Goal: Information Seeking & Learning: Understand process/instructions

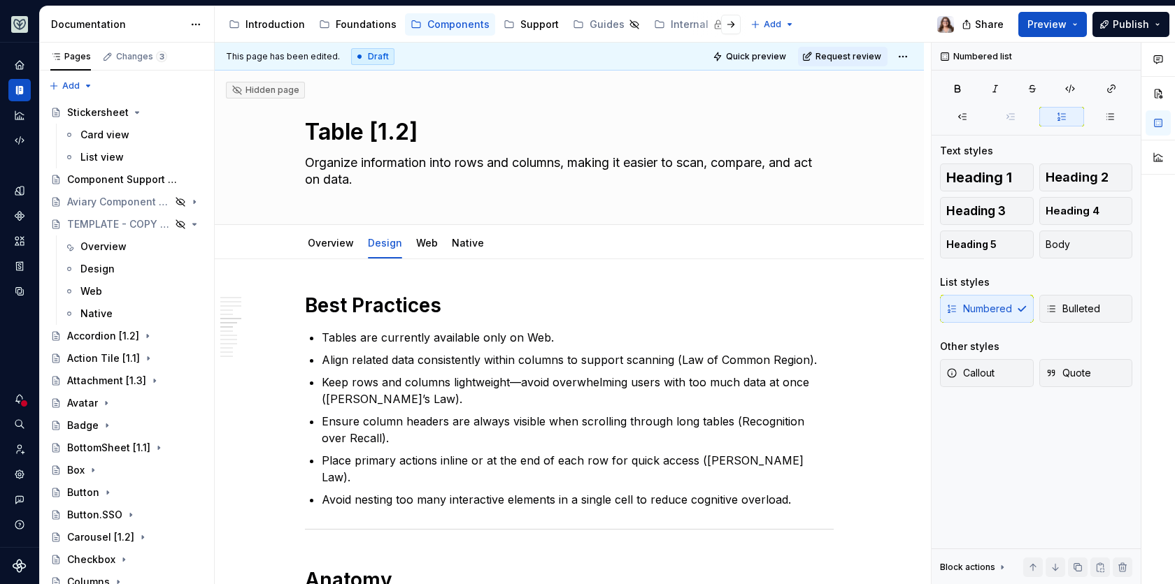
scroll to position [1795, 0]
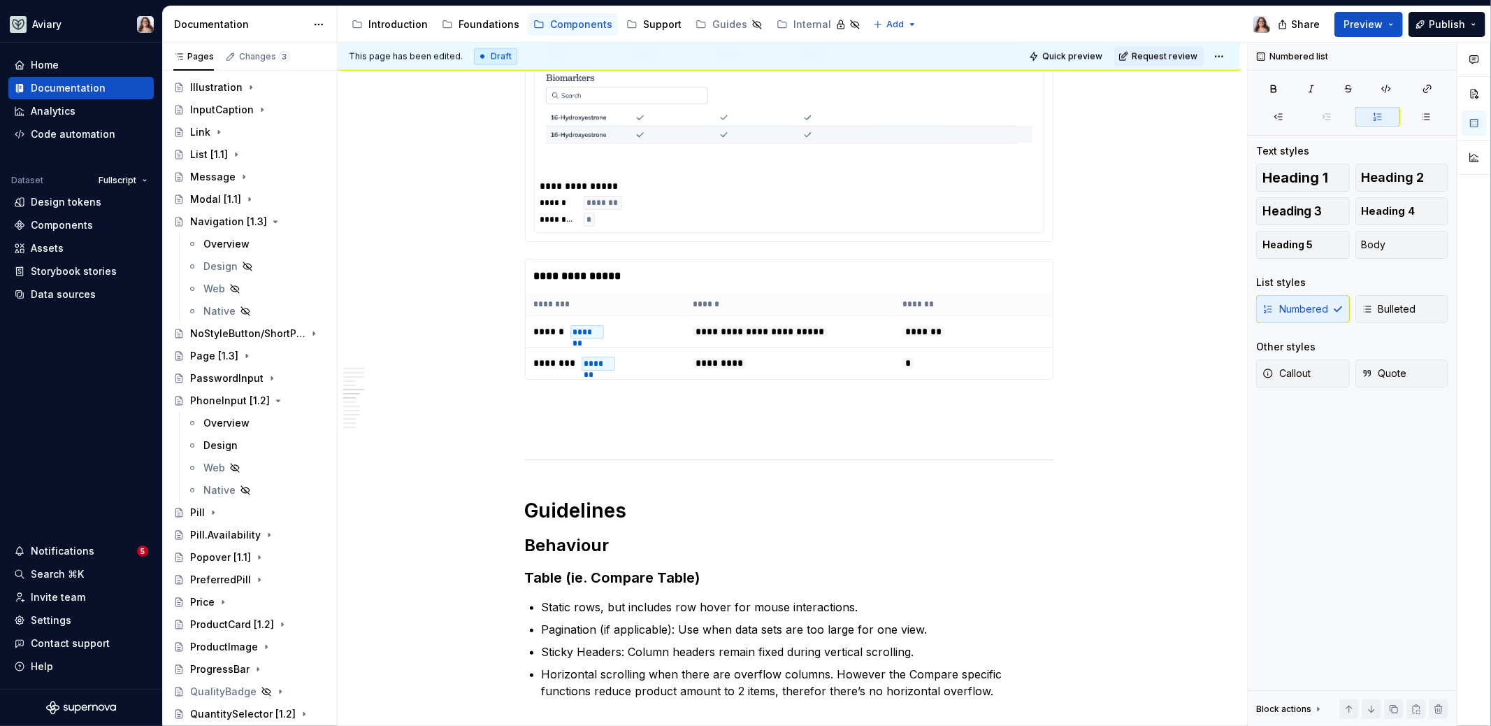
type textarea "*"
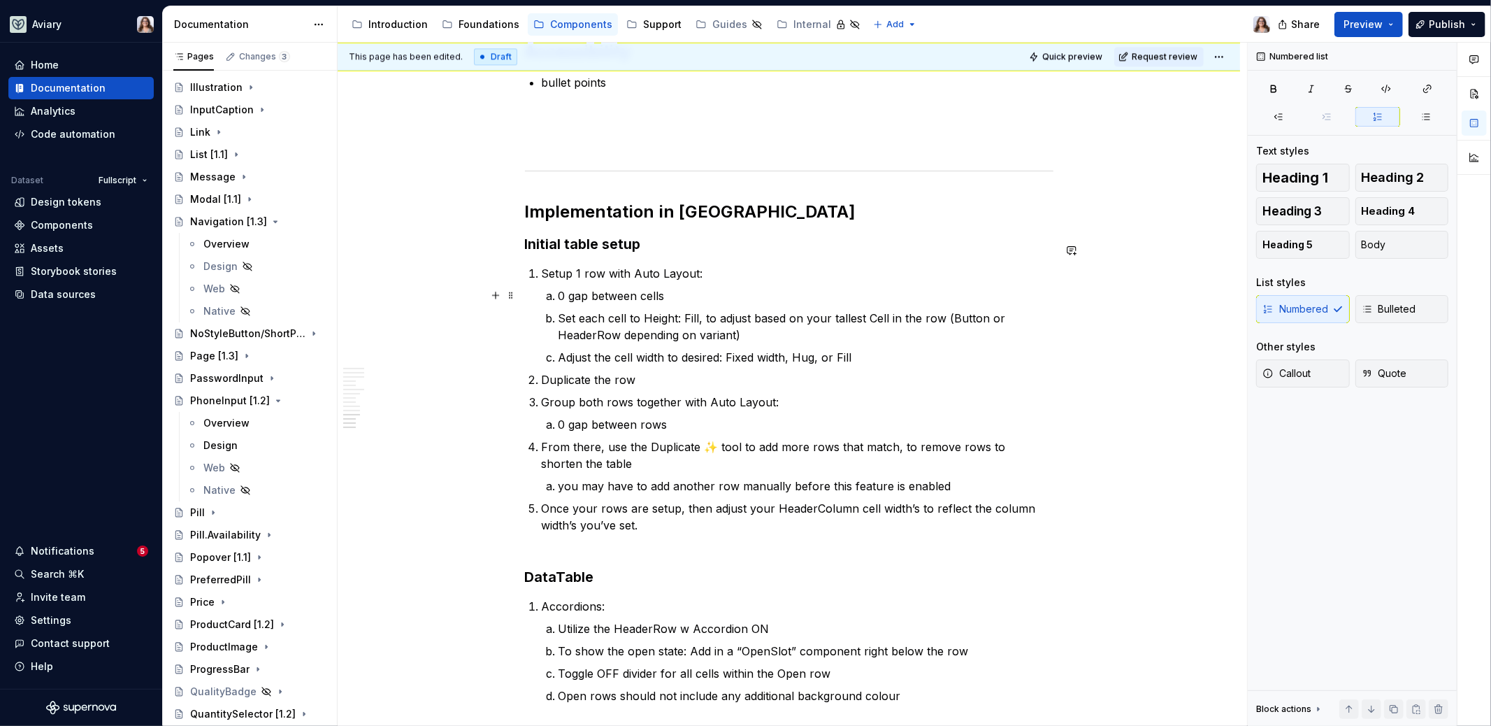
scroll to position [2934, 0]
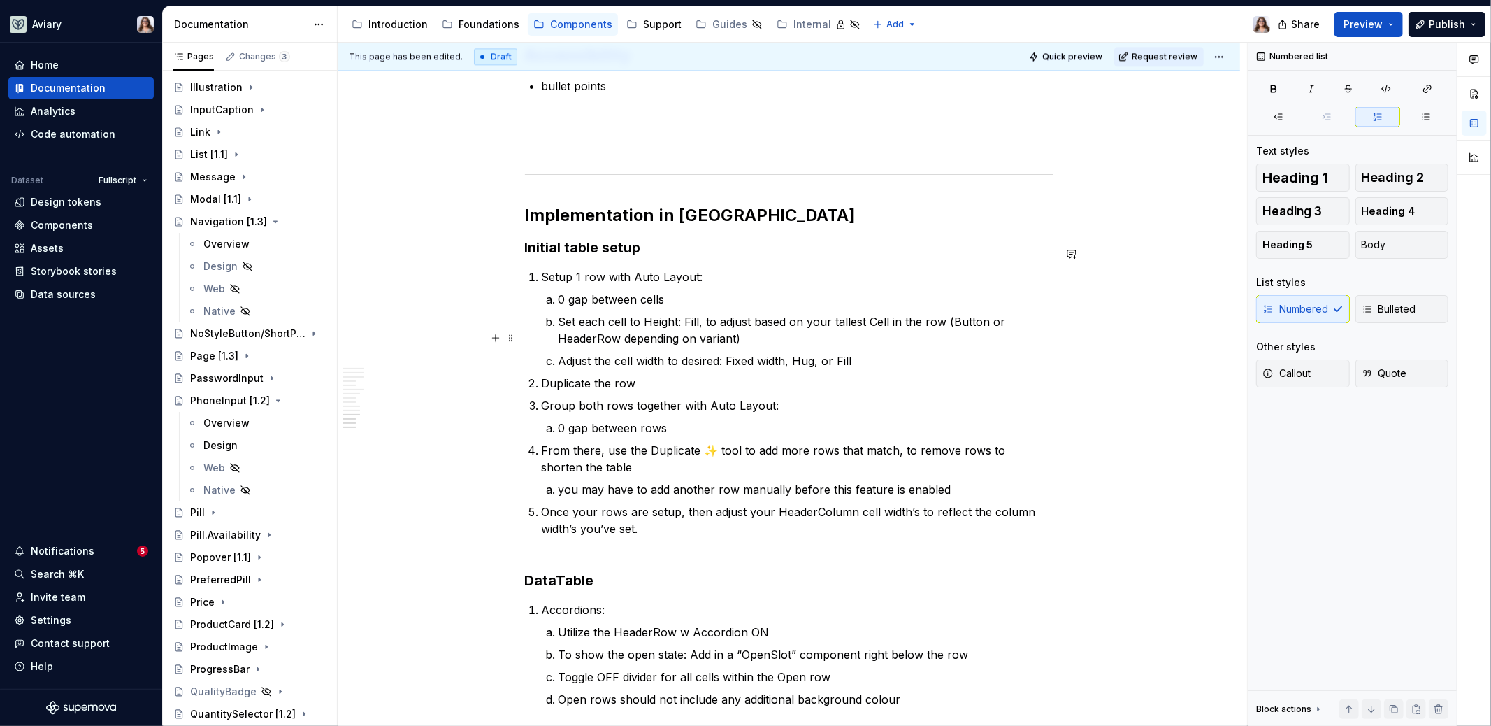
click at [853, 352] on p "Adjust the cell width to desired: Fixed width, Hug, or Fill" at bounding box center [806, 360] width 495 height 17
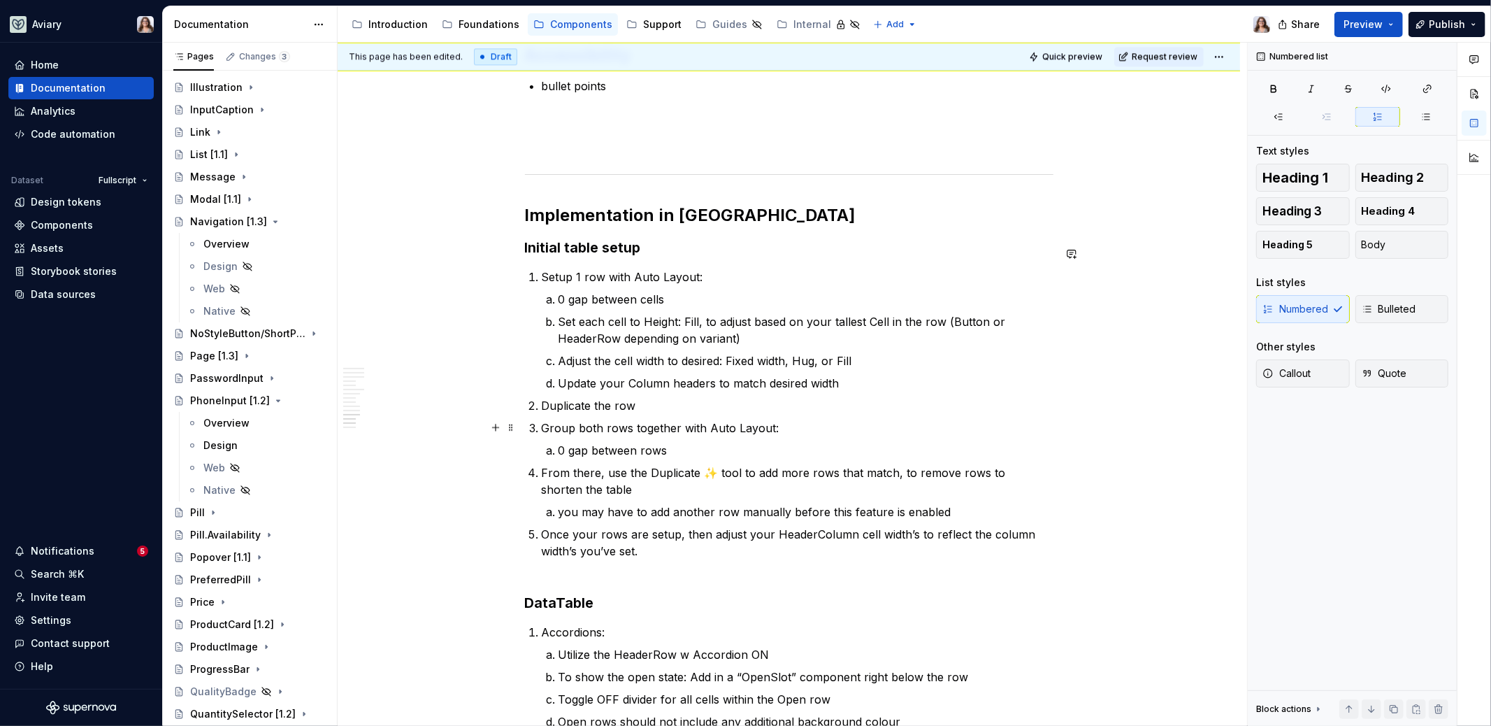
click at [703, 442] on p "0 gap between rows" at bounding box center [806, 450] width 495 height 17
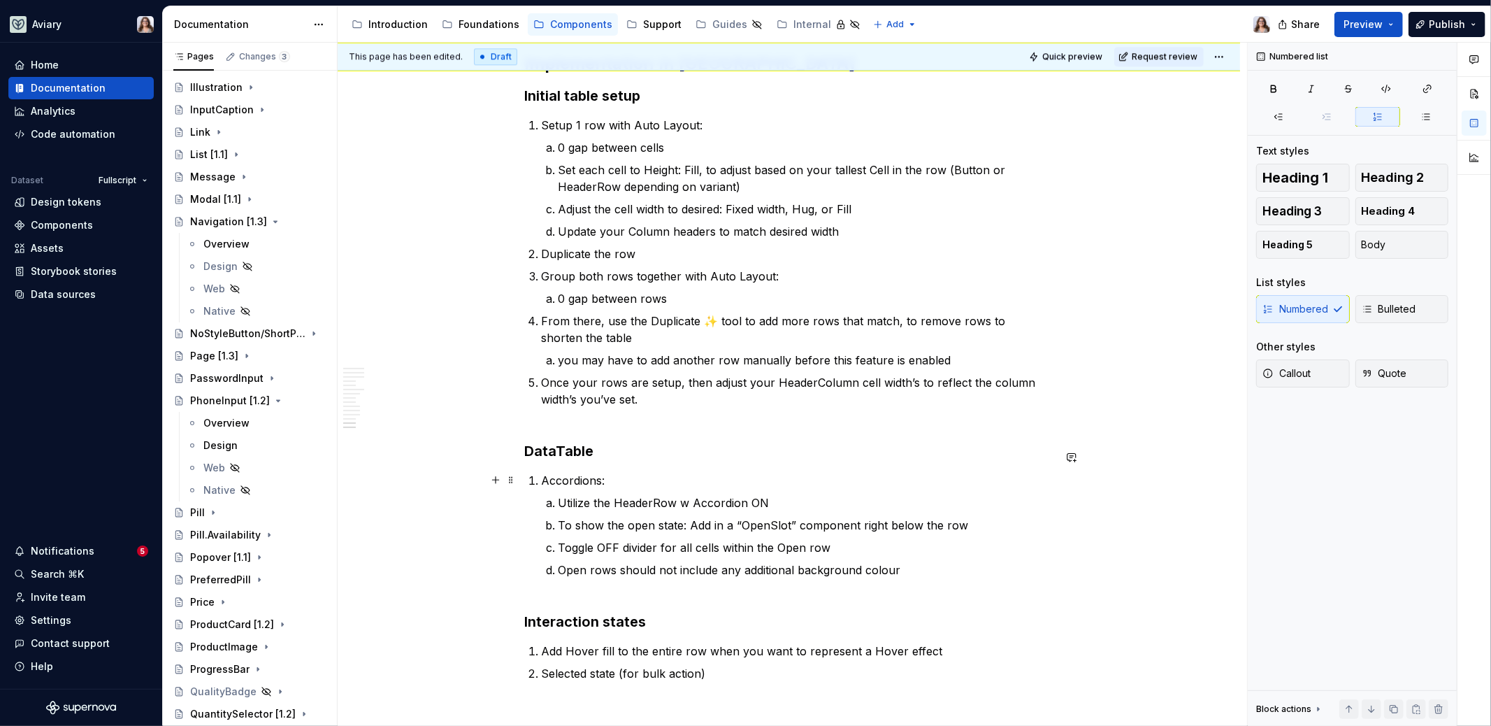
scroll to position [3136, 0]
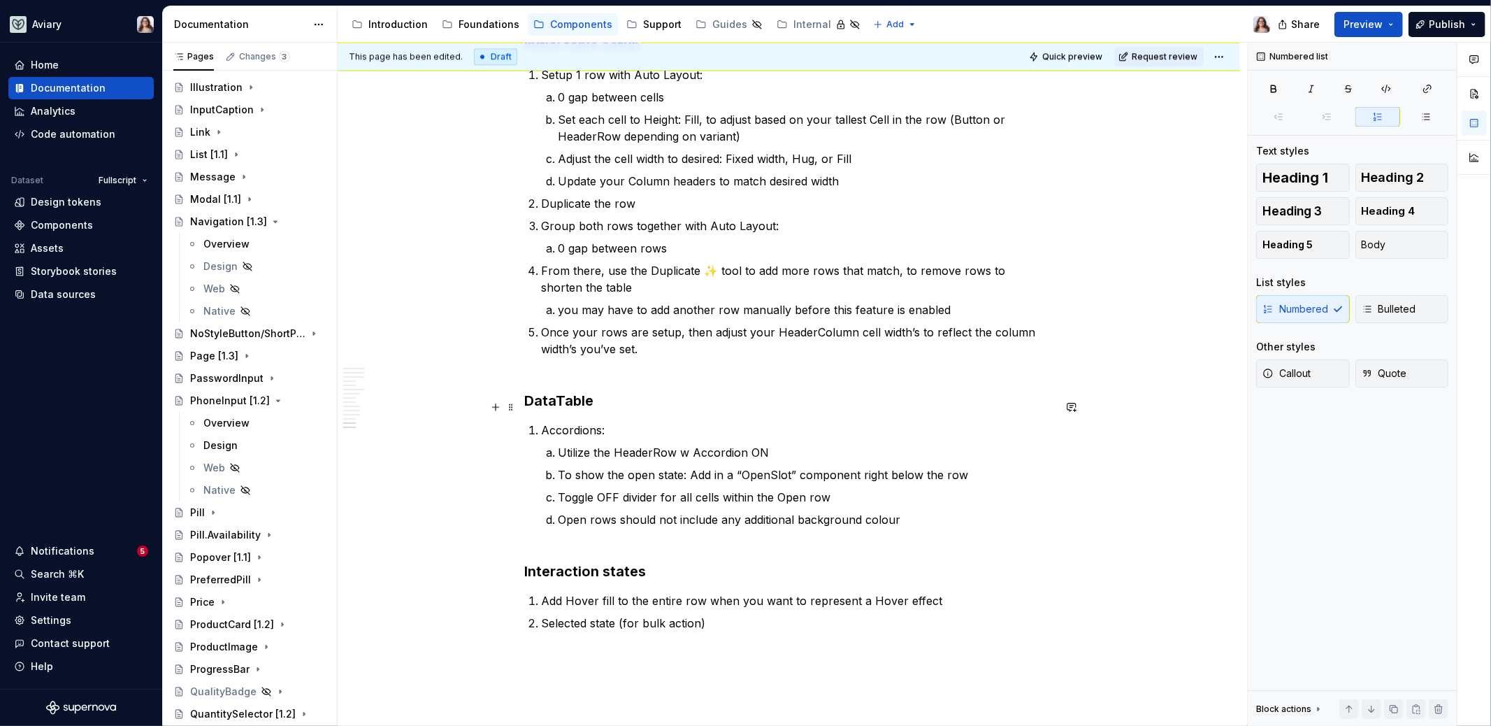
click at [615, 422] on p "Accordions:" at bounding box center [798, 430] width 512 height 17
click at [772, 444] on p "Utilize the HeaderRow w Accordion ON" at bounding box center [806, 452] width 495 height 17
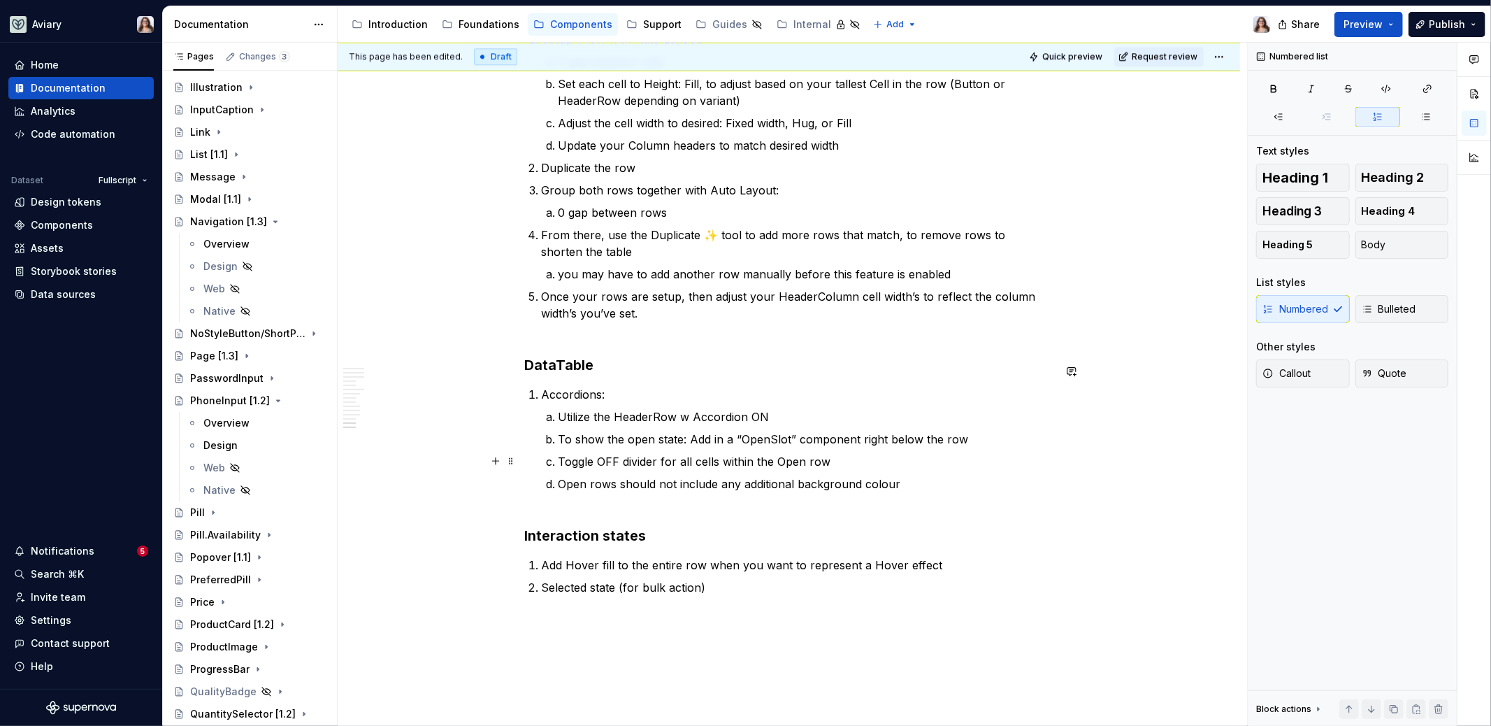
scroll to position [3177, 0]
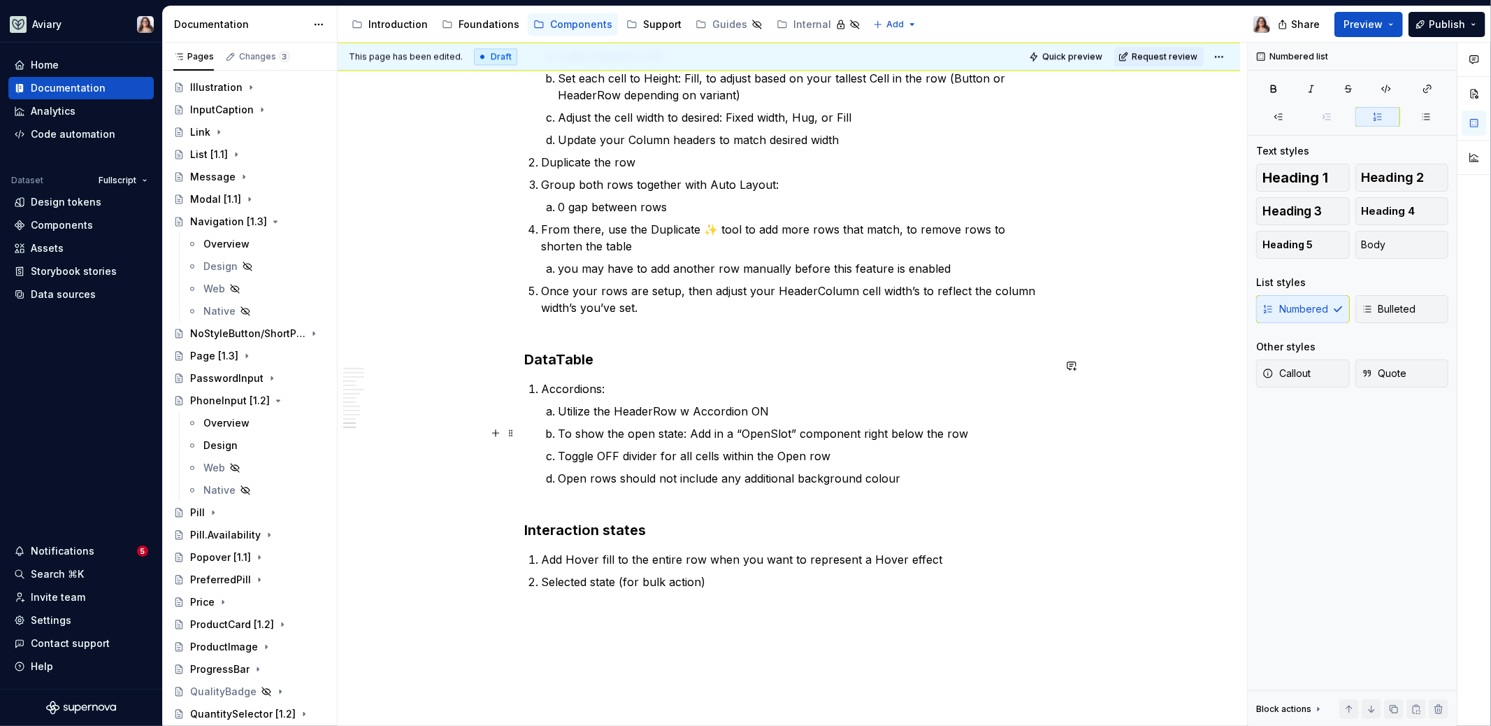
click at [828, 447] on p "Toggle OFF divider for all cells within the Open row" at bounding box center [806, 455] width 495 height 17
click at [900, 470] on p "Open rows should not include any additional background colour" at bounding box center [806, 487] width 495 height 34
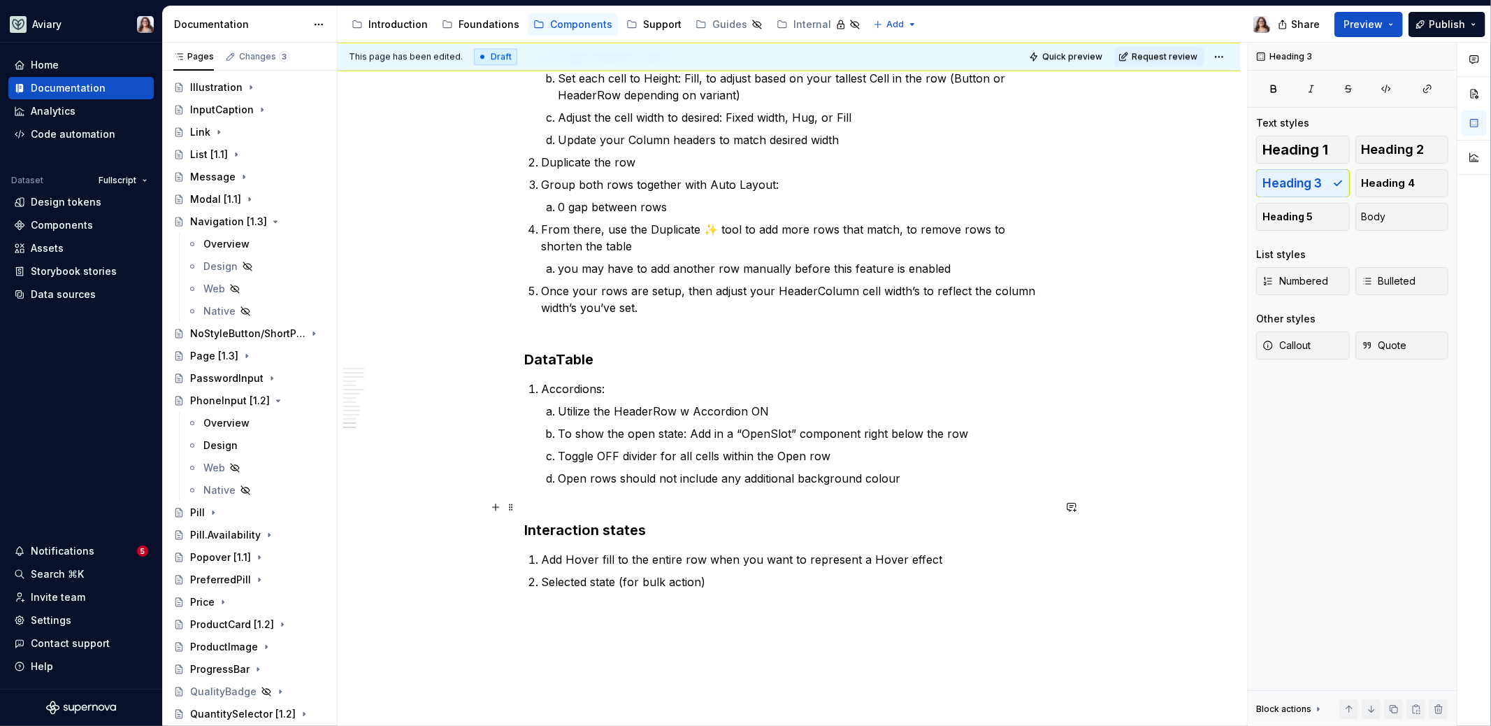
click at [529, 520] on h3 "Interaction states" at bounding box center [789, 530] width 529 height 20
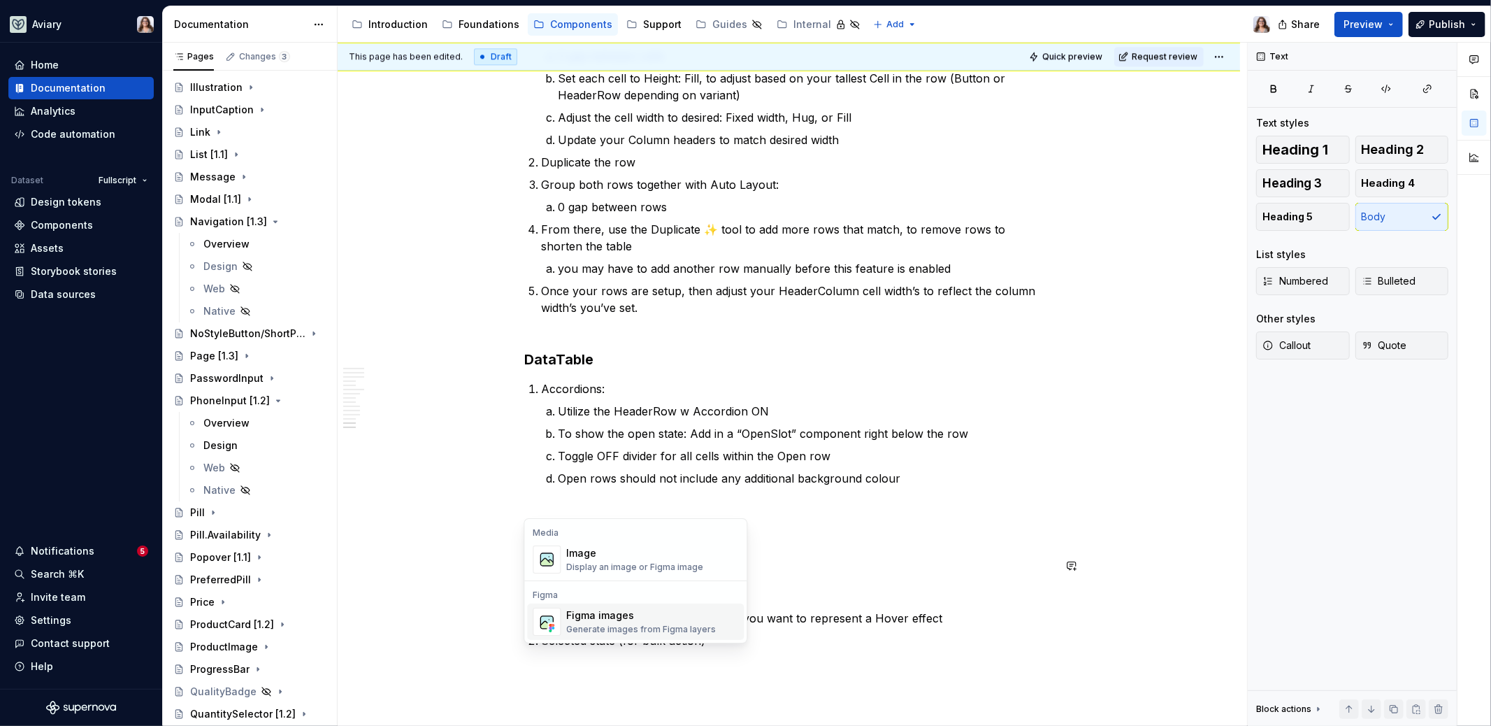
click at [598, 584] on div "Figma images" at bounding box center [641, 615] width 150 height 14
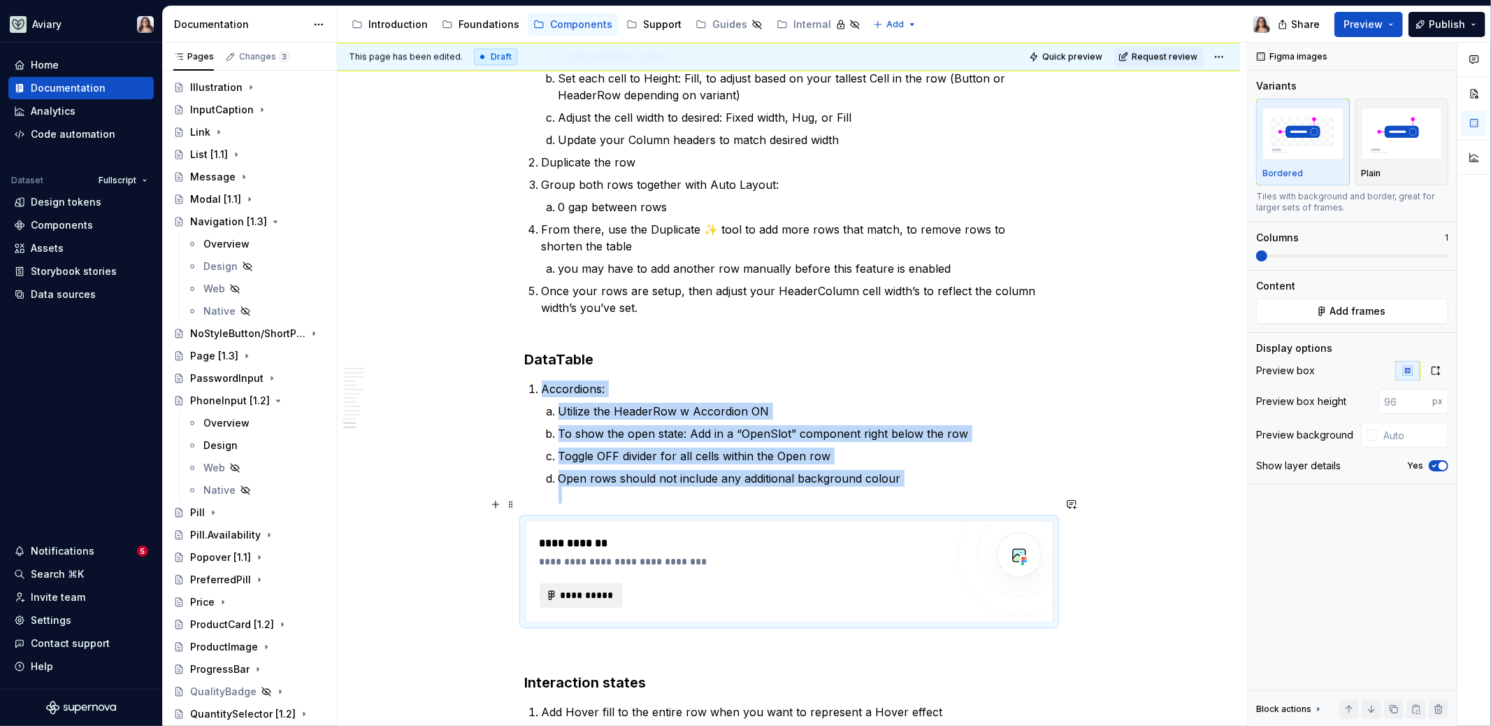
click at [601, 584] on span "**********" at bounding box center [587, 595] width 54 height 14
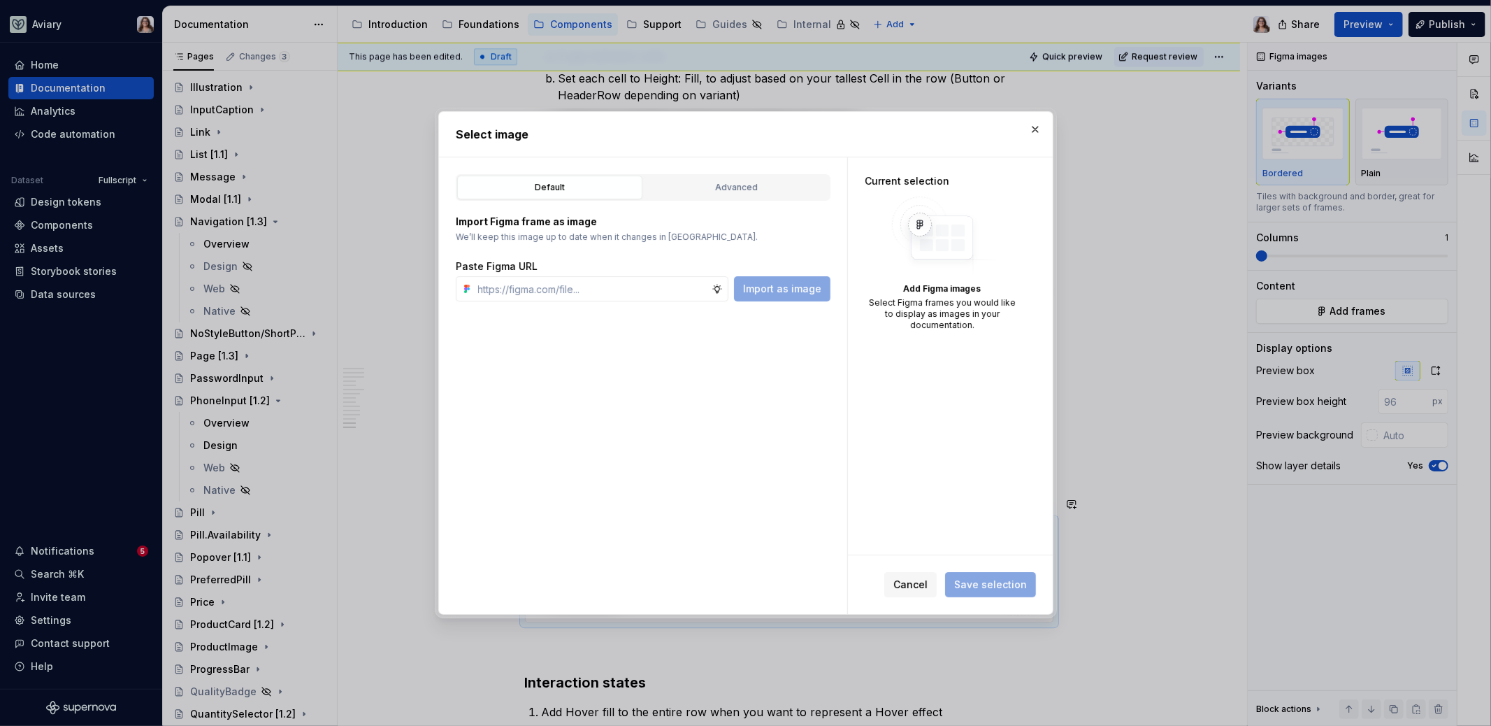
type textarea "*"
type input "[URL][DOMAIN_NAME]"
click at [781, 295] on button "Import as image" at bounding box center [782, 288] width 96 height 25
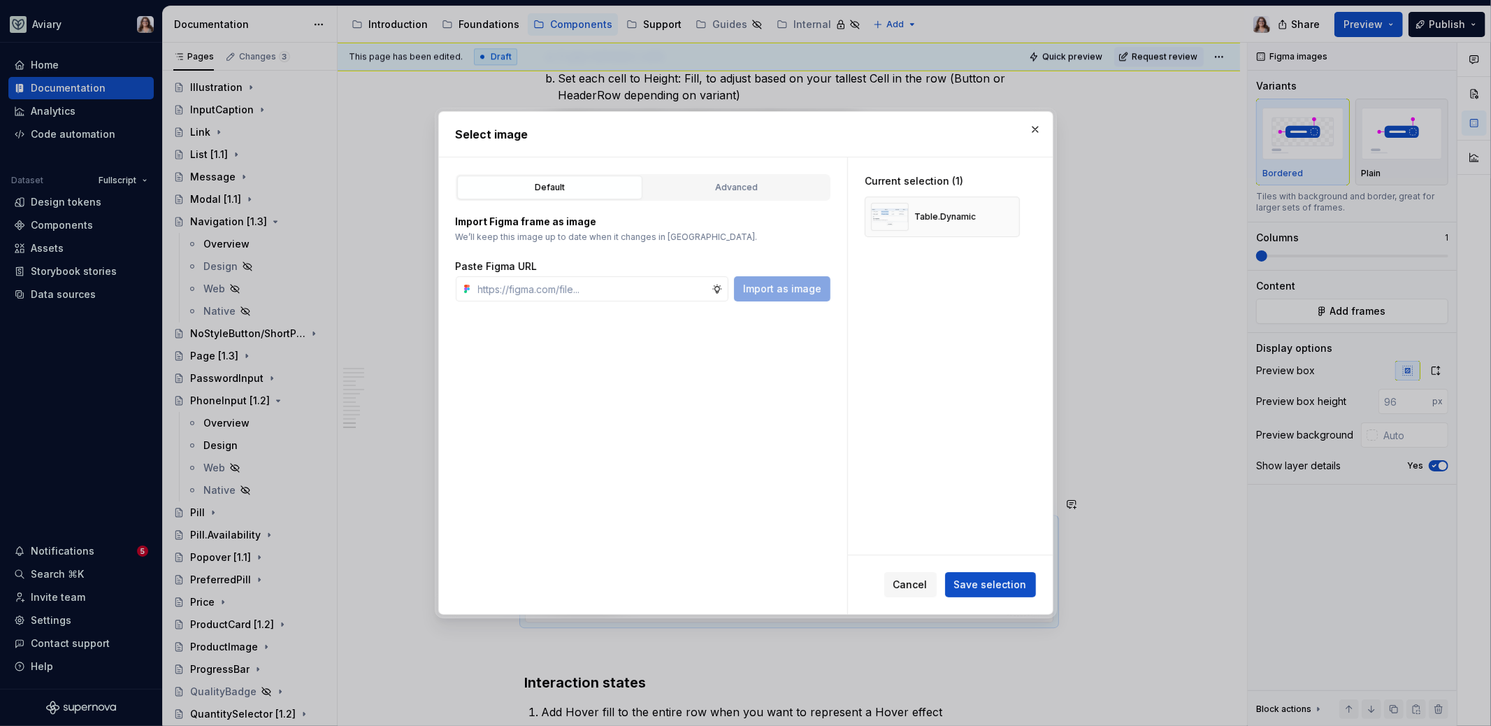
click at [977, 584] on span "Save selection" at bounding box center [990, 584] width 73 height 14
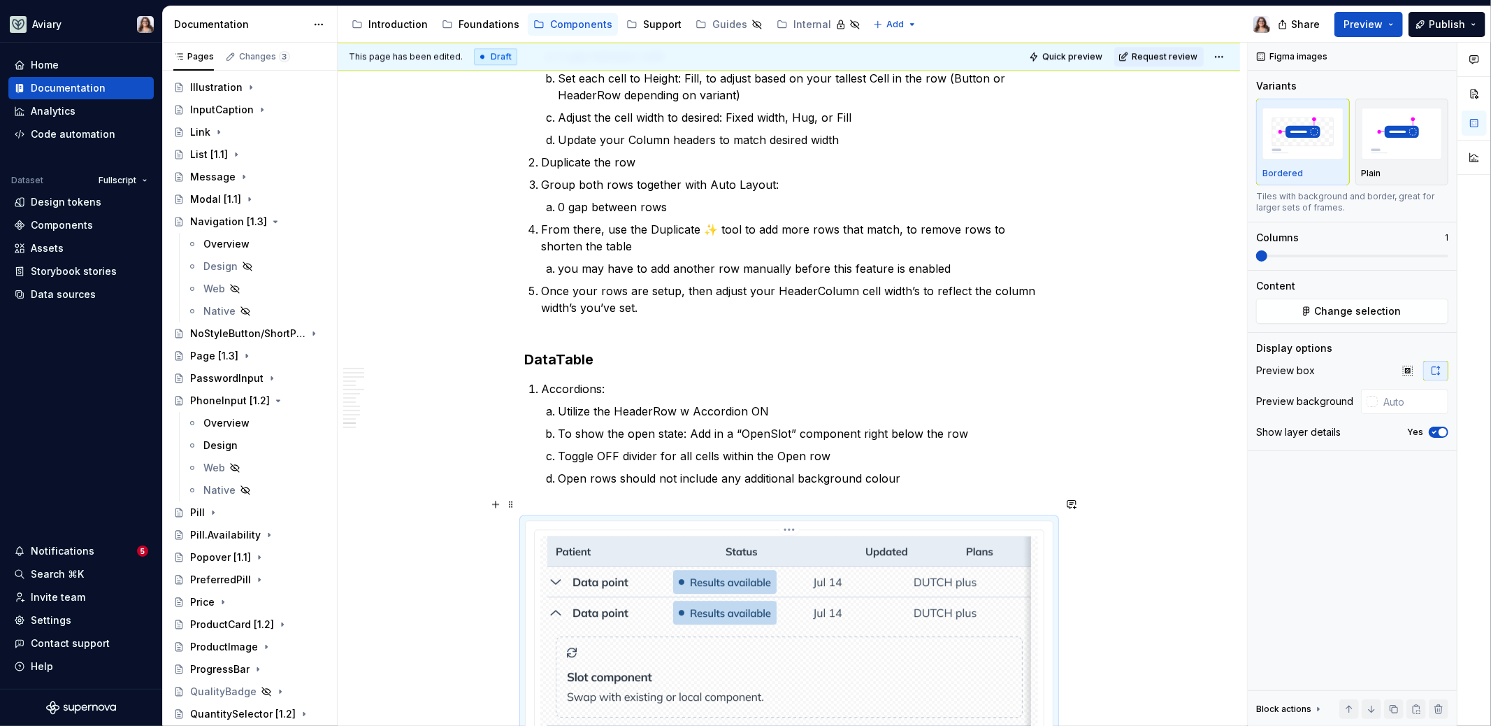
scroll to position [3247, 0]
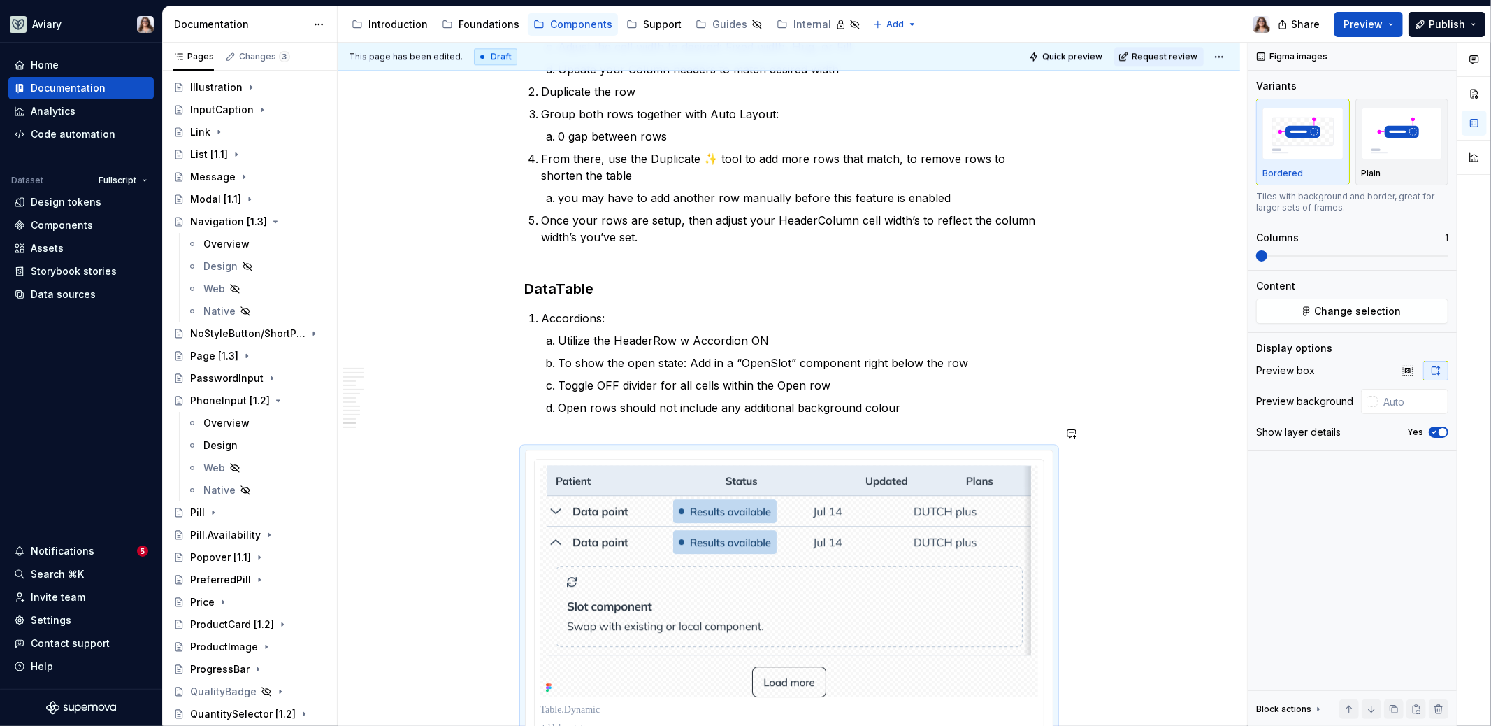
type textarea "*"
